Goal: Task Accomplishment & Management: Manage account settings

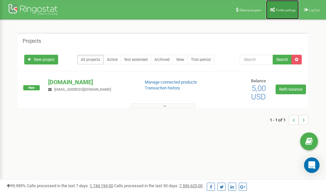
click at [280, 8] on span "Profile settings" at bounding box center [286, 10] width 20 height 4
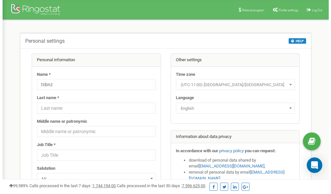
scroll to position [32, 0]
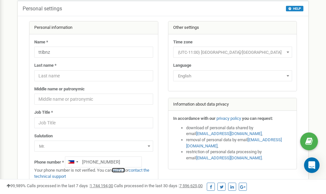
click at [124, 170] on link "verify it" at bounding box center [118, 169] width 13 height 5
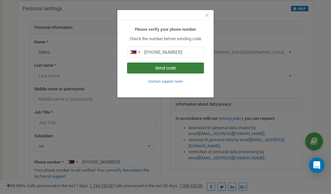
click at [185, 66] on button "Send code" at bounding box center [165, 67] width 77 height 11
